Goal: Transaction & Acquisition: Subscribe to service/newsletter

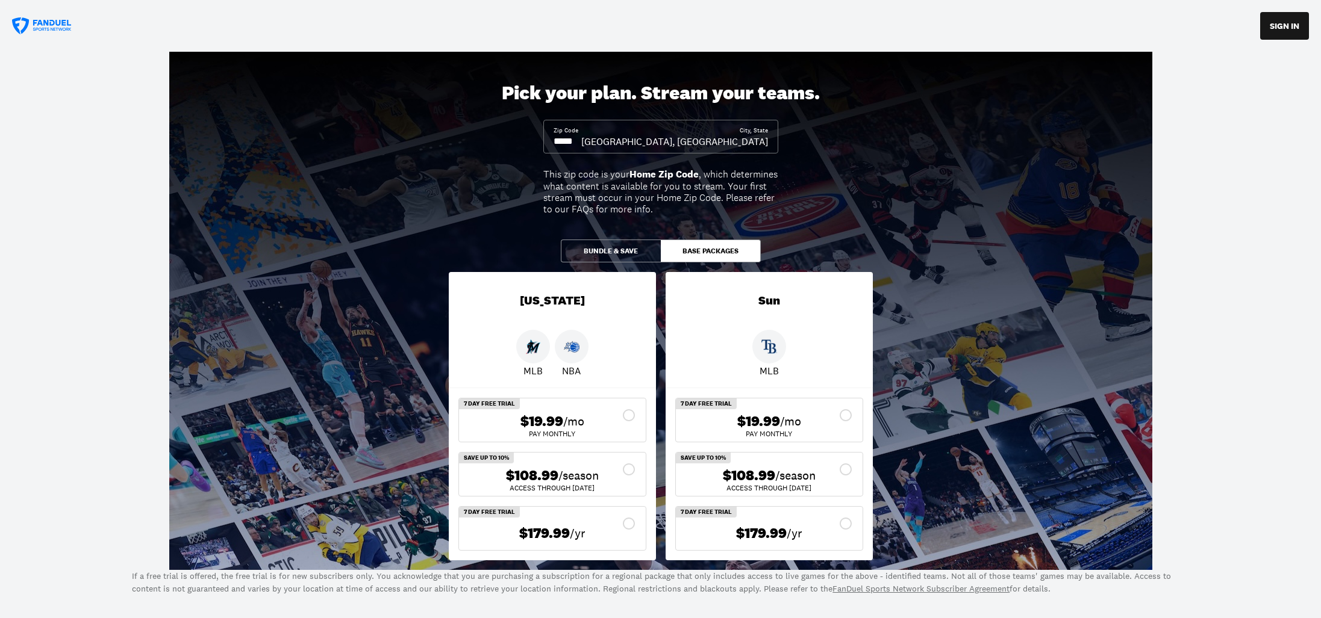
click at [581, 142] on input at bounding box center [567, 141] width 28 height 13
type input "*****"
click at [602, 251] on button "Bundle & Save" at bounding box center [611, 251] width 100 height 23
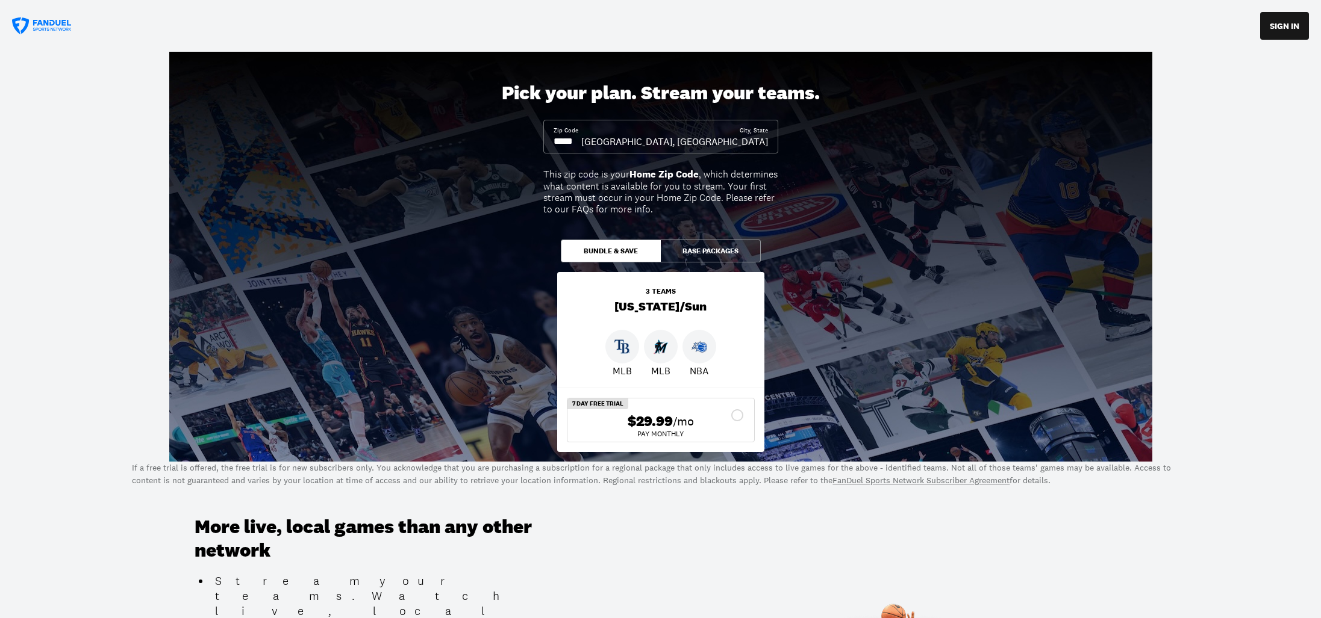
click at [709, 252] on button "Base Packages" at bounding box center [711, 251] width 100 height 23
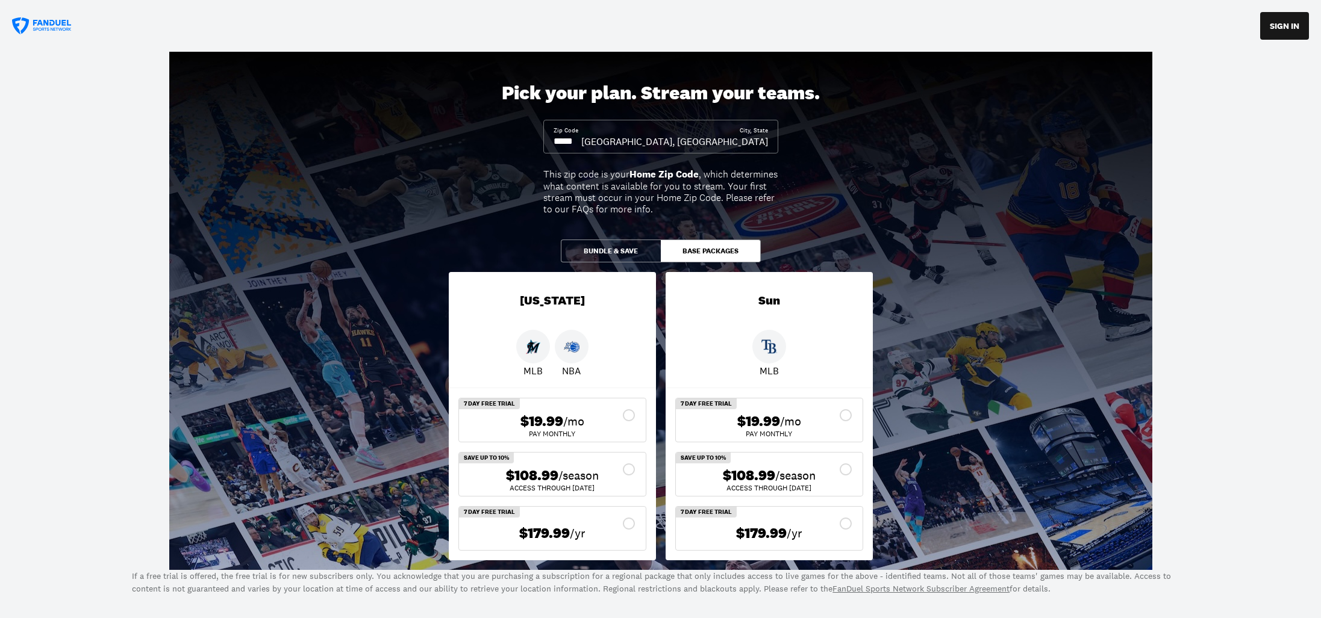
click at [606, 257] on button "Bundle & Save" at bounding box center [611, 251] width 100 height 23
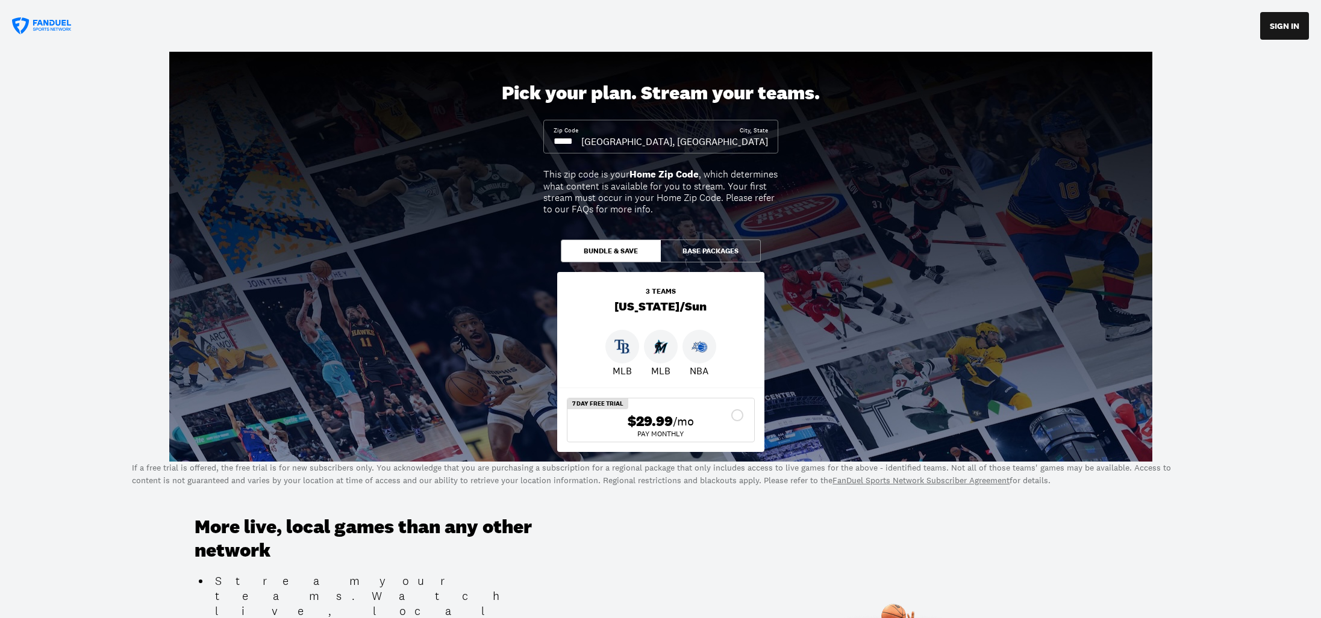
click at [689, 251] on button "Base Packages" at bounding box center [711, 251] width 100 height 23
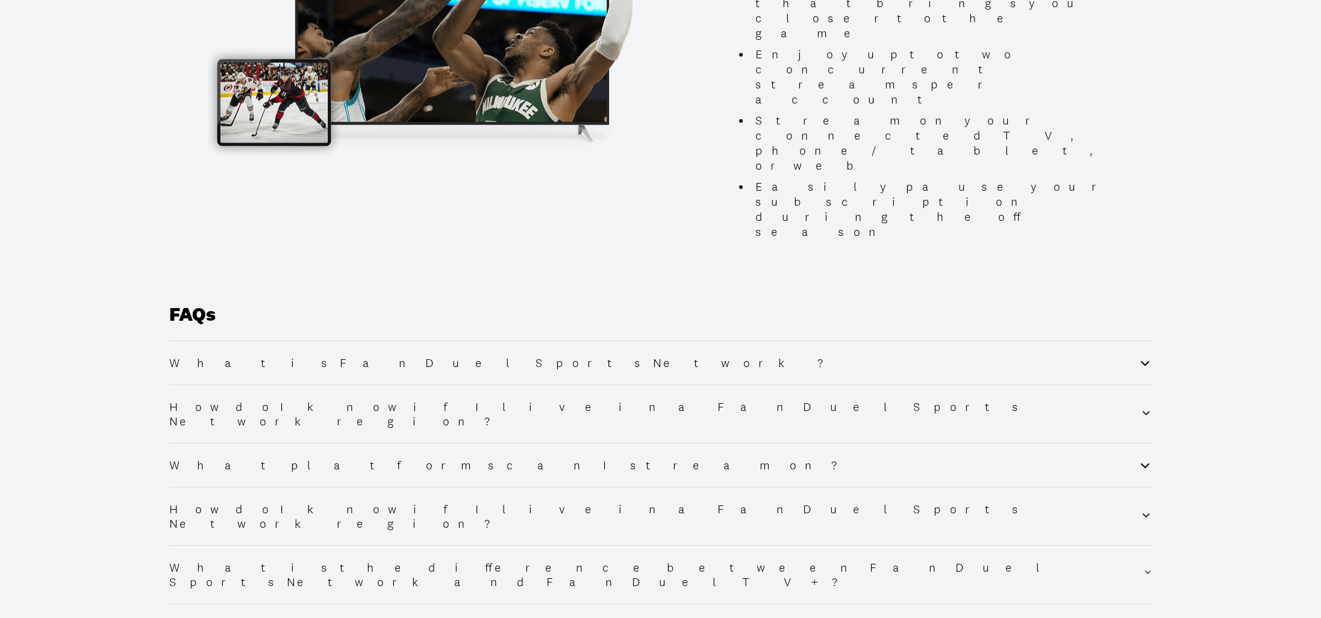
scroll to position [1304, 0]
click at [1148, 458] on icon at bounding box center [1144, 465] width 14 height 14
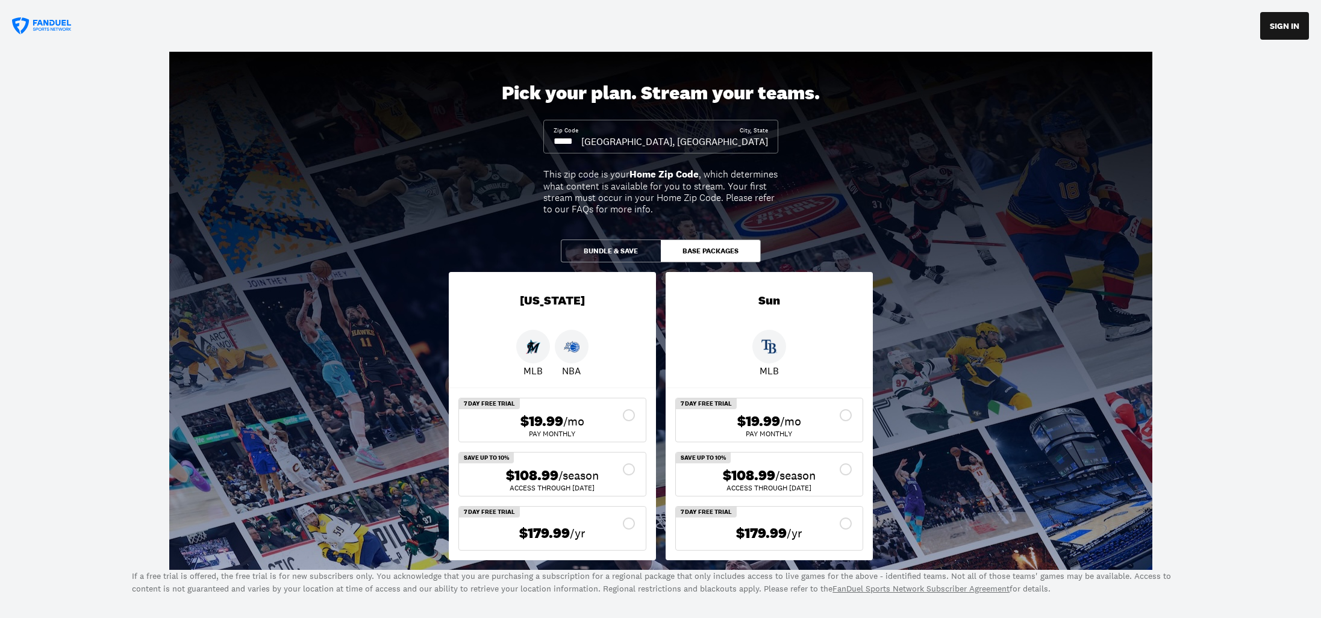
scroll to position [0, 0]
